Goal: Task Accomplishment & Management: Manage account settings

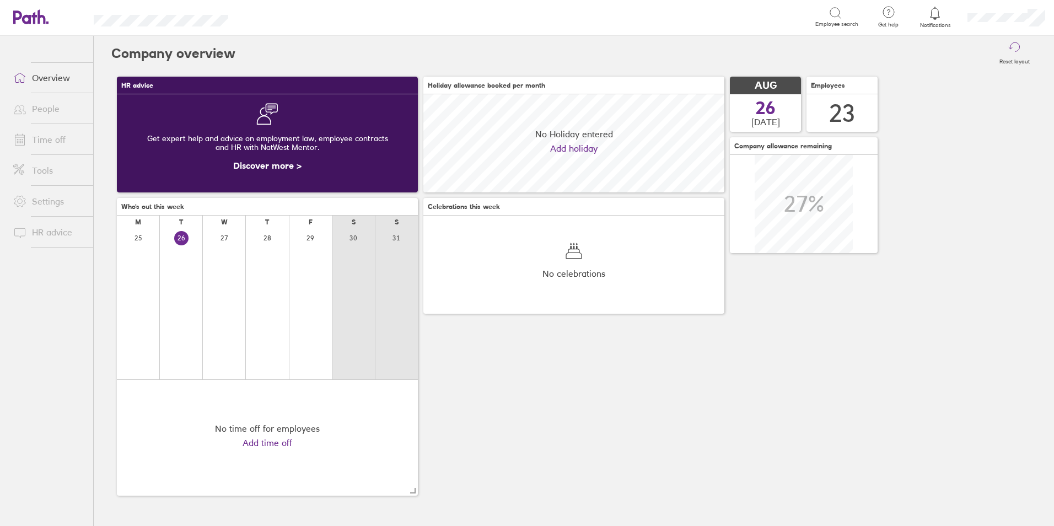
scroll to position [98, 301]
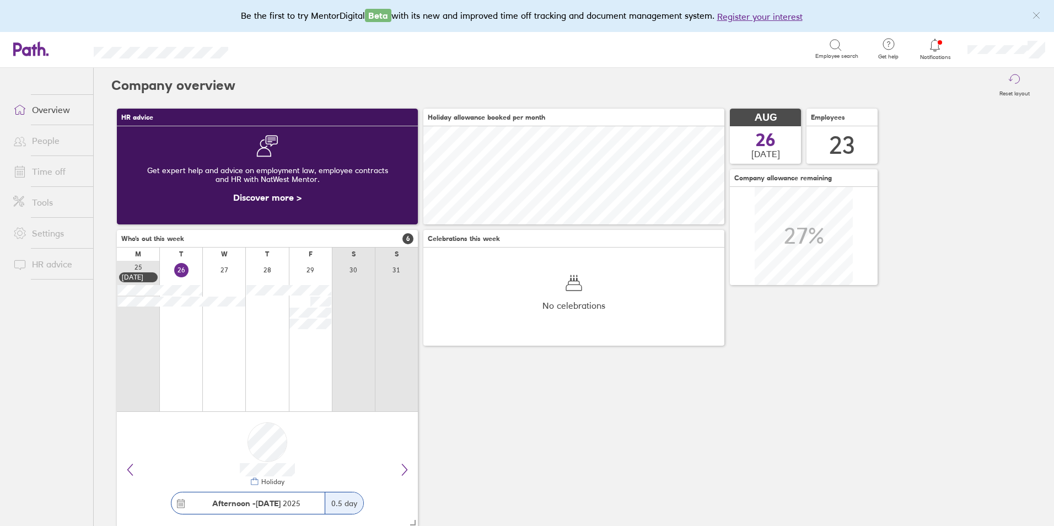
click at [50, 169] on link "Time off" at bounding box center [48, 171] width 89 height 22
